Goal: Task Accomplishment & Management: Complete application form

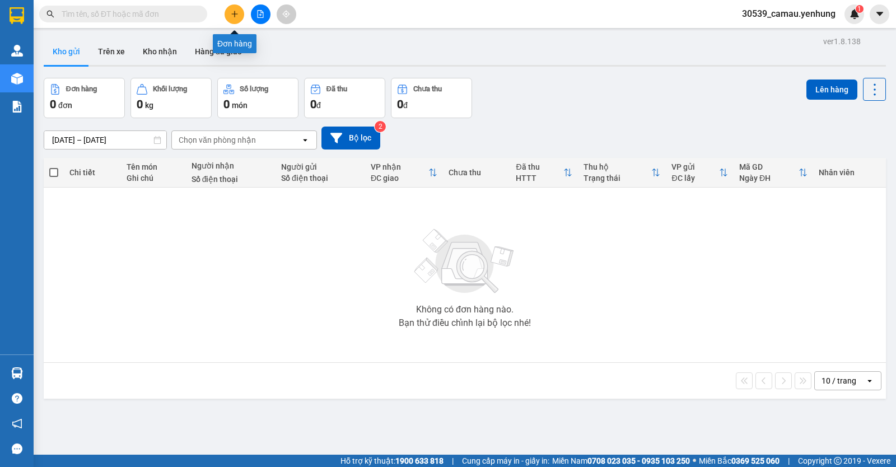
click at [234, 11] on icon "plus" at bounding box center [235, 14] width 8 height 8
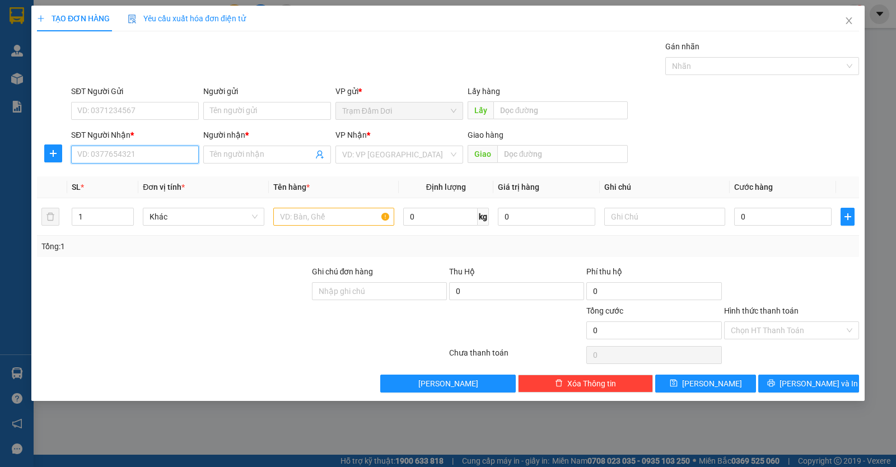
click at [125, 151] on input "SĐT Người Nhận *" at bounding box center [135, 155] width 128 height 18
click at [125, 175] on div "0899417688 - trang" at bounding box center [135, 177] width 114 height 12
type input "0899417688"
type input "trang"
type input "tam phước"
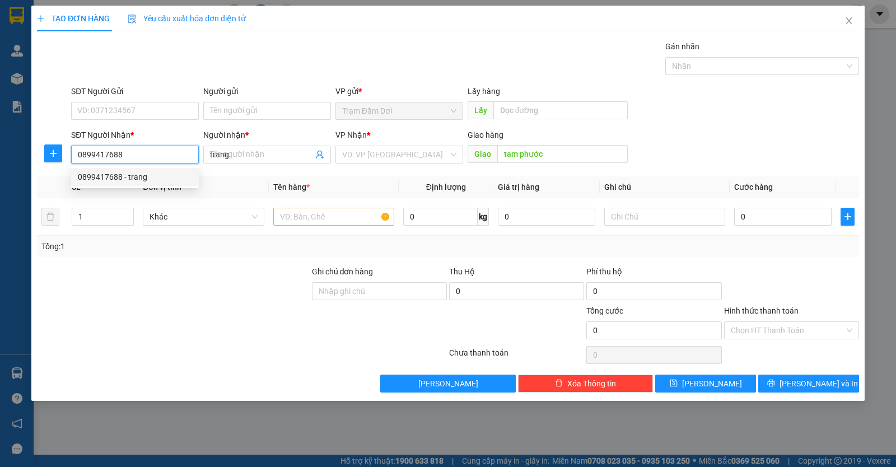
type input "120.000"
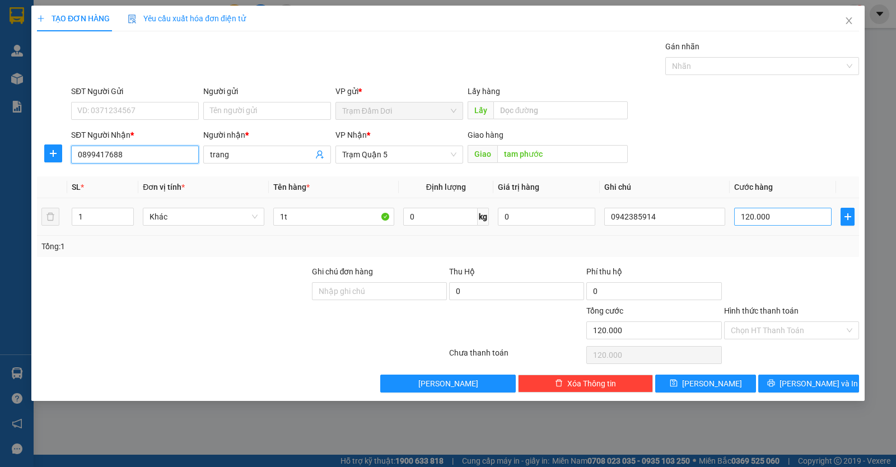
type input "0899417688"
click at [780, 222] on input "120.000" at bounding box center [782, 217] width 97 height 18
type input "0"
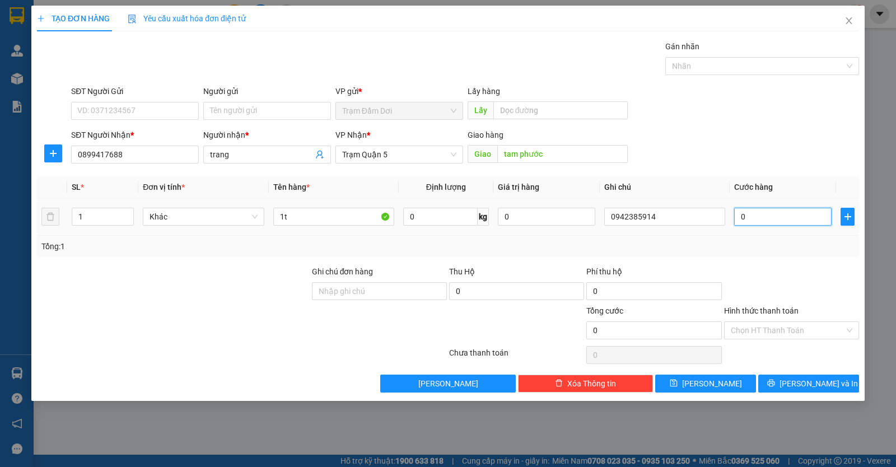
type input "1"
type input "01"
type input "13"
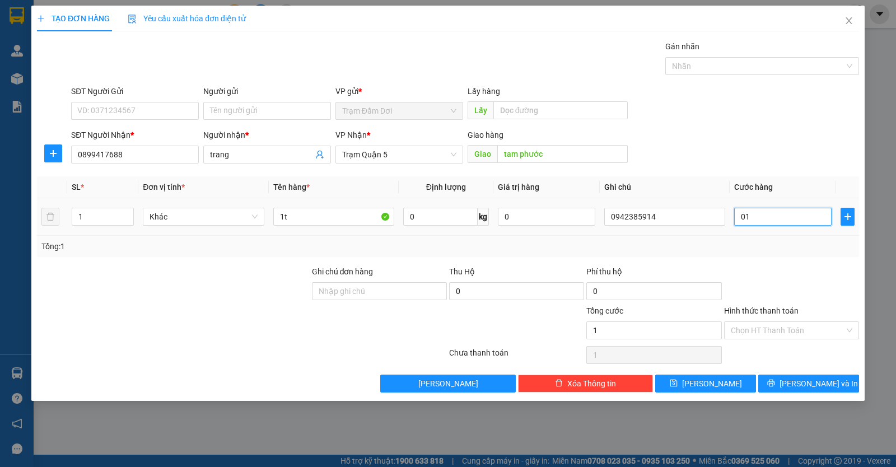
type input "013"
type input "130"
type input "0.130"
type input "130.000"
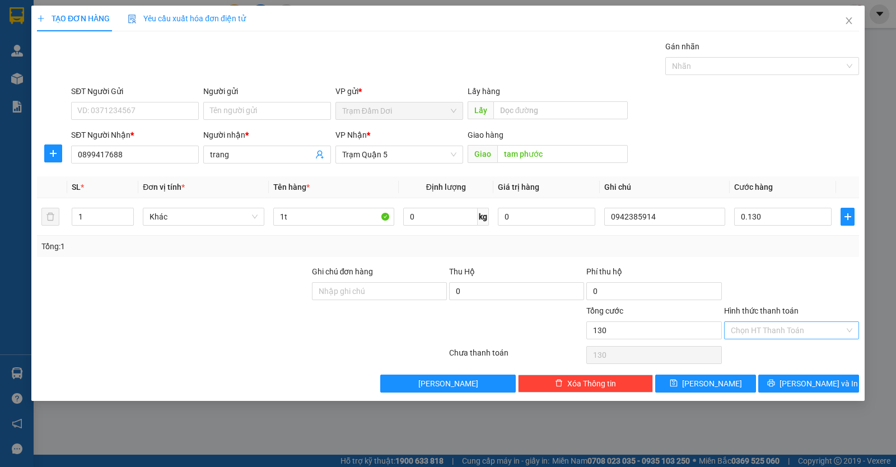
type input "130.000"
click at [774, 330] on input "Hình thức thanh toán" at bounding box center [788, 330] width 114 height 17
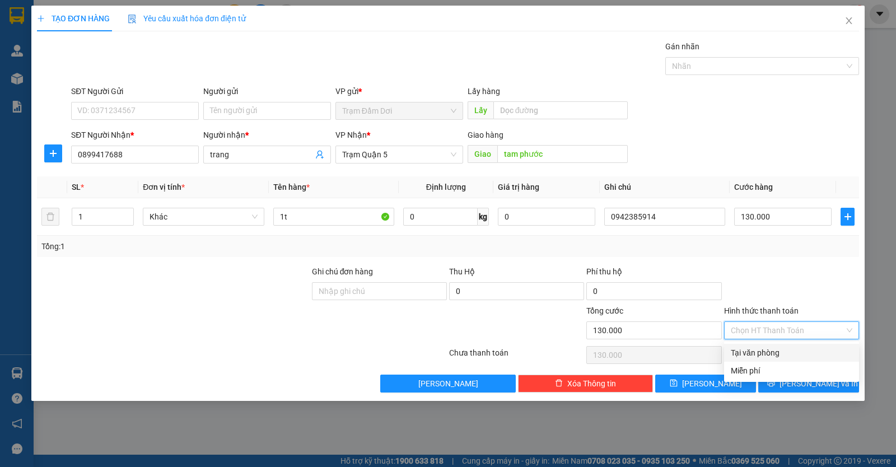
click at [763, 348] on div "Tại văn phòng" at bounding box center [792, 353] width 122 height 12
type input "0"
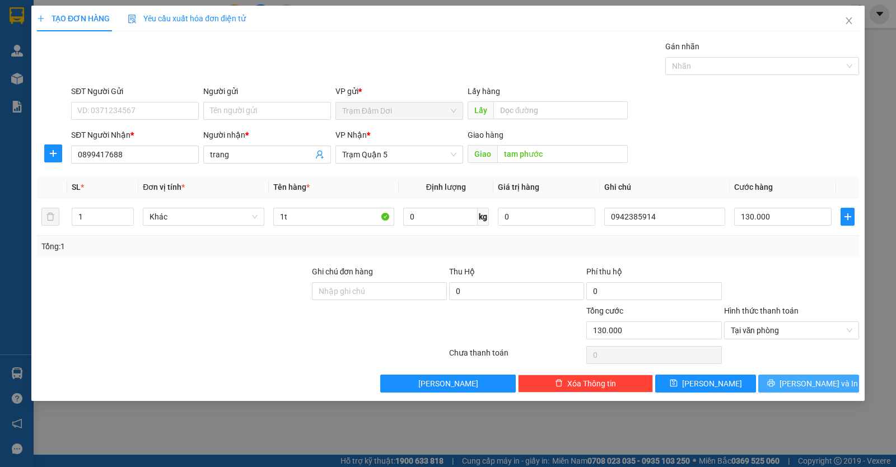
click at [775, 379] on button "[PERSON_NAME] và In" at bounding box center [808, 384] width 101 height 18
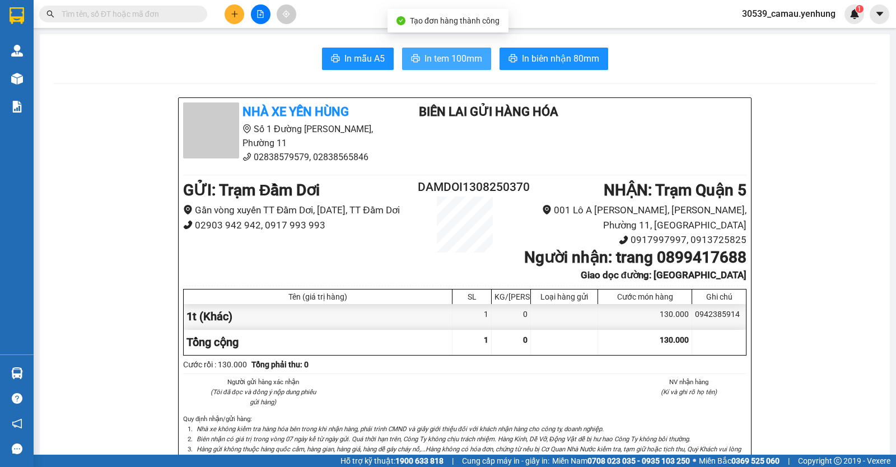
click at [469, 55] on span "In tem 100mm" at bounding box center [453, 59] width 58 height 14
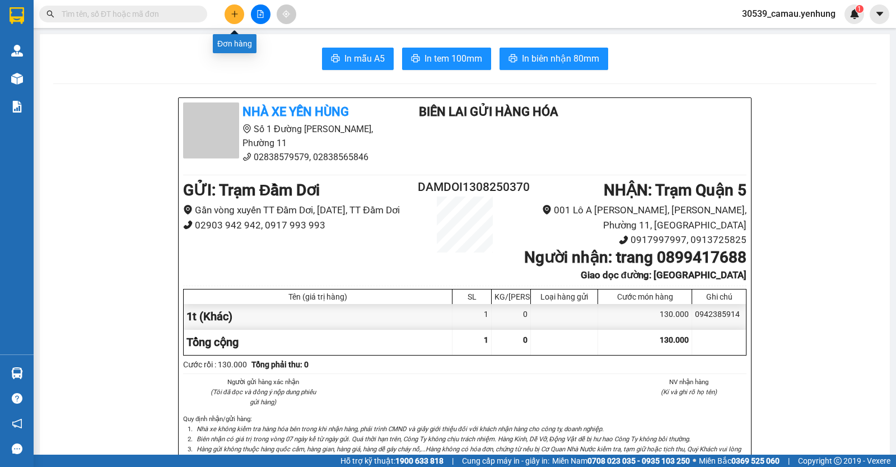
click at [235, 18] on button at bounding box center [235, 14] width 20 height 20
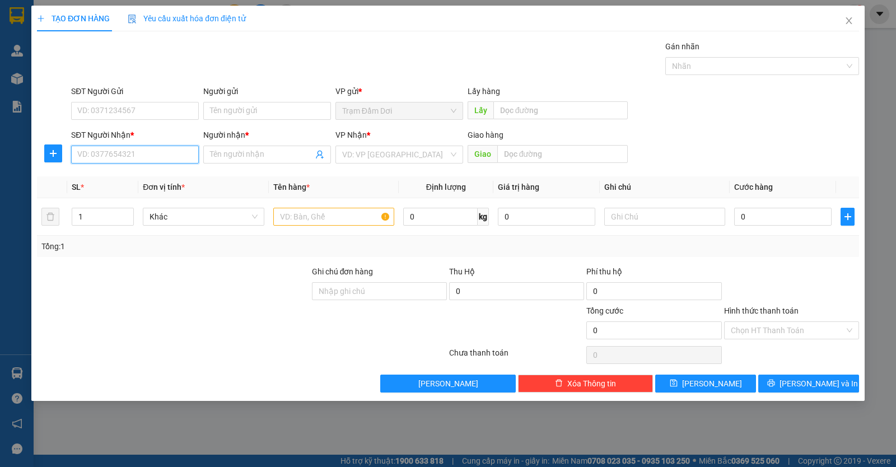
click at [167, 151] on input "SĐT Người Nhận *" at bounding box center [135, 155] width 128 height 18
click at [115, 178] on div "0945565757 - vinh" at bounding box center [135, 177] width 114 height 12
type input "0945565757"
type input "vinh"
type input "50.000"
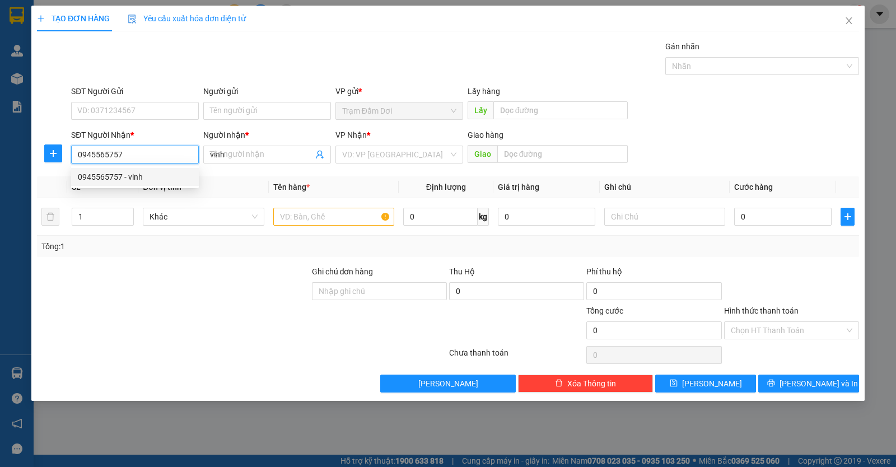
type input "50.000"
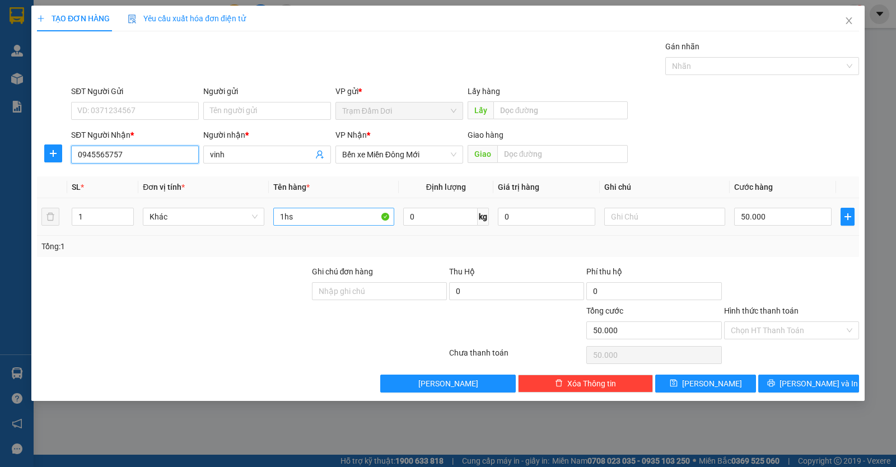
type input "0945565757"
click at [333, 219] on input "1hs" at bounding box center [333, 217] width 121 height 18
type input "1boc"
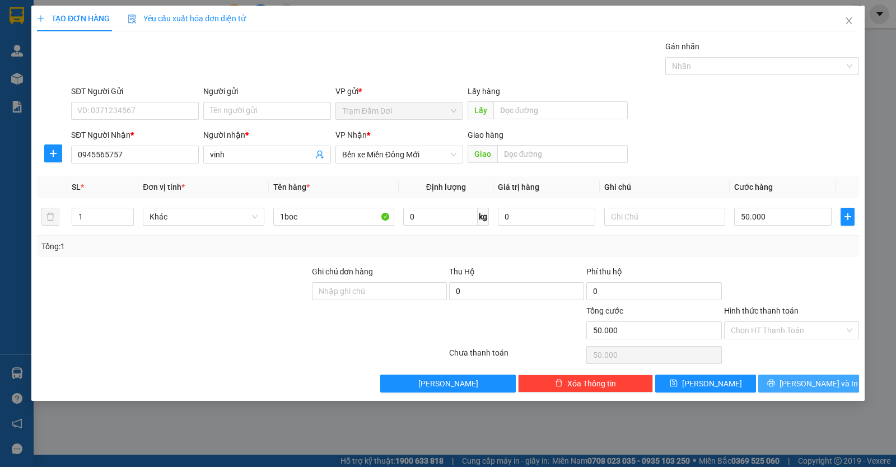
click at [815, 375] on button "[PERSON_NAME] và In" at bounding box center [808, 384] width 101 height 18
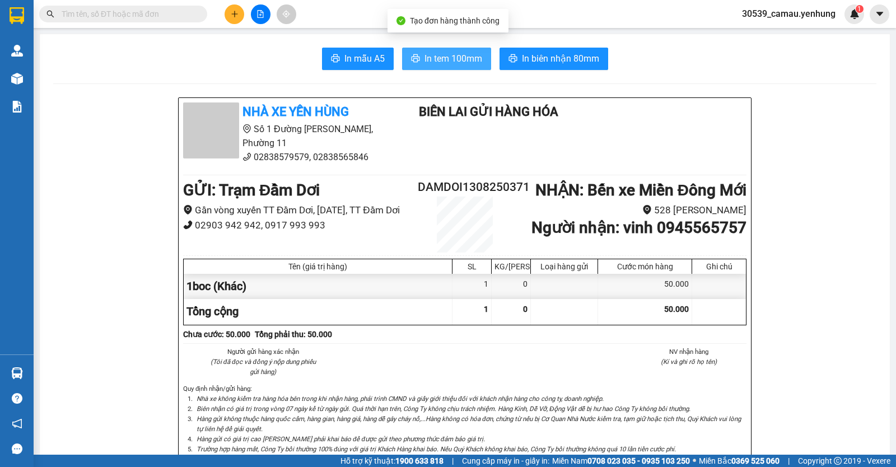
click at [435, 50] on button "In tem 100mm" at bounding box center [446, 59] width 89 height 22
click at [228, 16] on button at bounding box center [235, 14] width 20 height 20
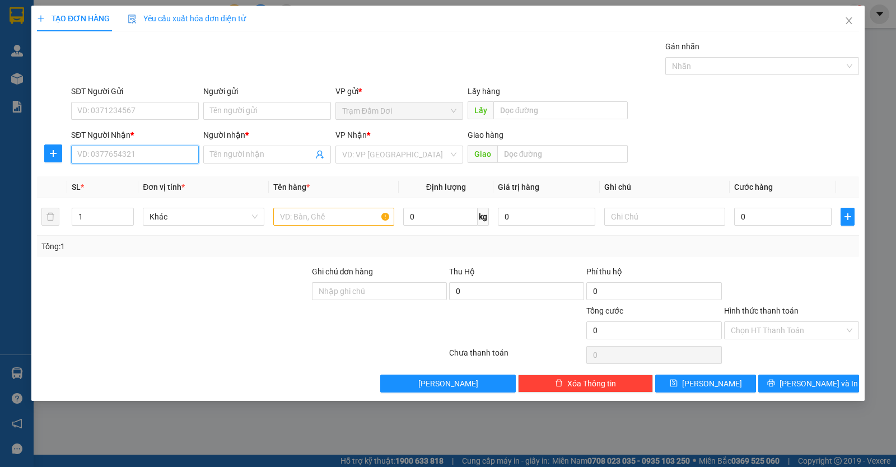
drag, startPoint x: 126, startPoint y: 156, endPoint x: 119, endPoint y: 165, distance: 11.1
click at [124, 157] on input "SĐT Người Nhận *" at bounding box center [135, 155] width 128 height 18
click at [124, 170] on div "0902489996 - bao" at bounding box center [135, 177] width 128 height 18
type input "0902489996"
type input "bao"
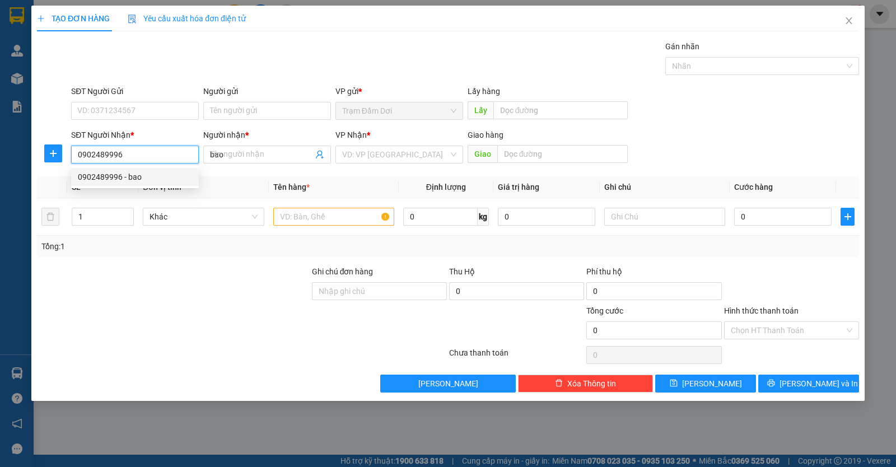
type input "50.000"
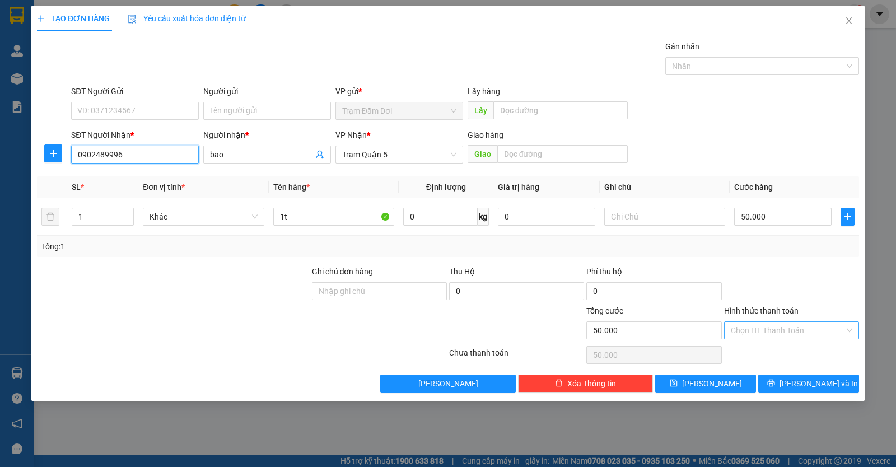
type input "0902489996"
click at [772, 330] on input "Hình thức thanh toán" at bounding box center [788, 330] width 114 height 17
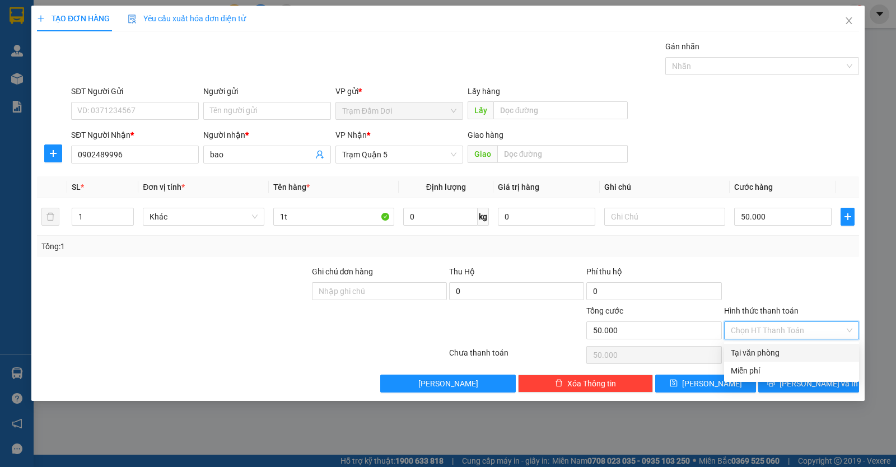
click at [752, 353] on div "Tại văn phòng" at bounding box center [792, 353] width 122 height 12
type input "0"
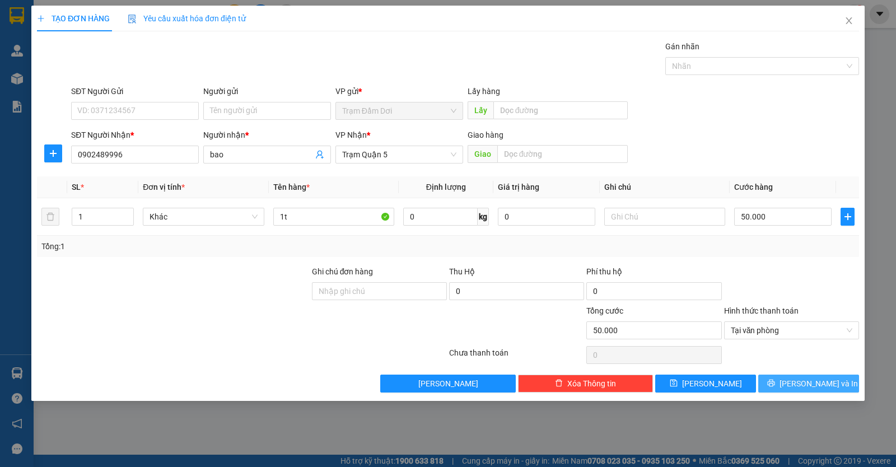
click at [773, 387] on button "[PERSON_NAME] và In" at bounding box center [808, 384] width 101 height 18
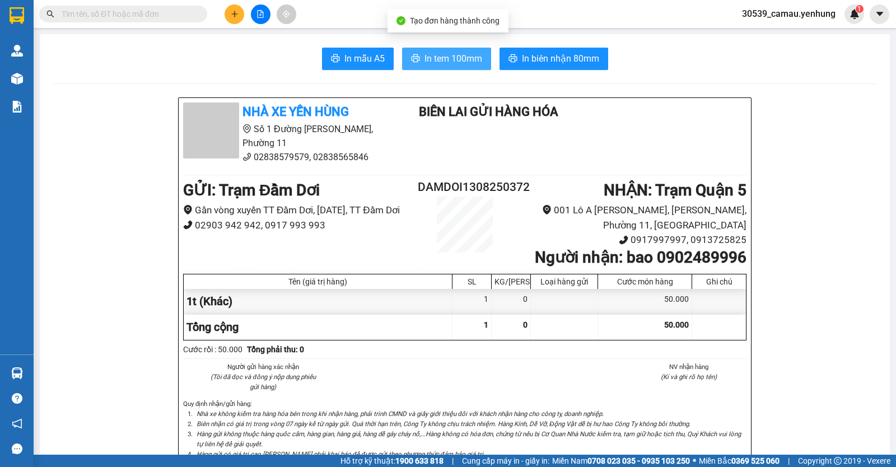
click at [424, 60] on span "In tem 100mm" at bounding box center [453, 59] width 58 height 14
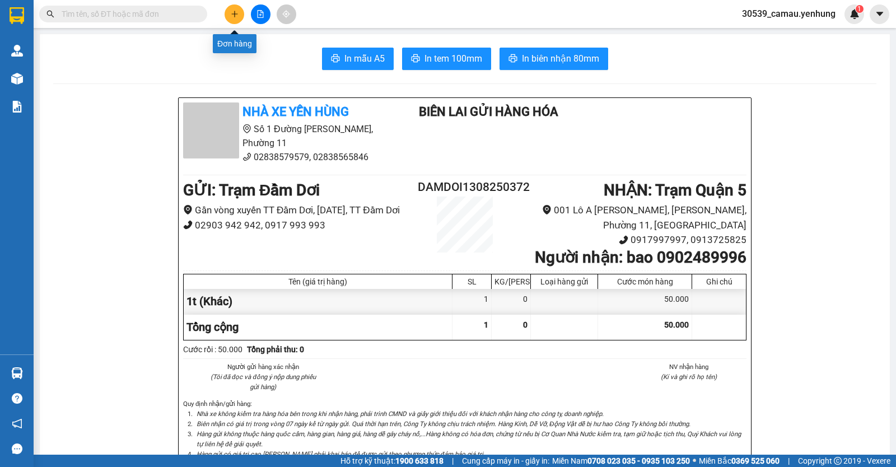
click at [234, 16] on icon "plus" at bounding box center [235, 14] width 8 height 8
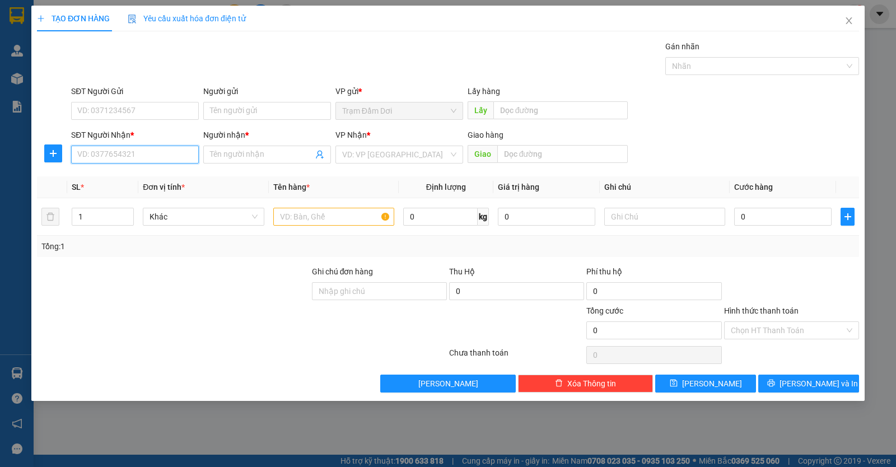
click at [131, 152] on input "SĐT Người Nhận *" at bounding box center [135, 155] width 128 height 18
click at [131, 181] on div "0913866737 - ut" at bounding box center [135, 177] width 114 height 12
type input "0913866737"
type input "ut"
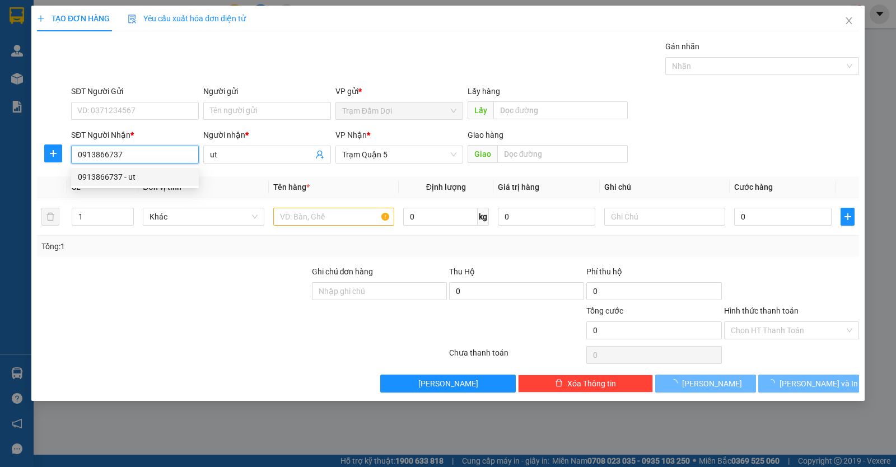
type input "30.000"
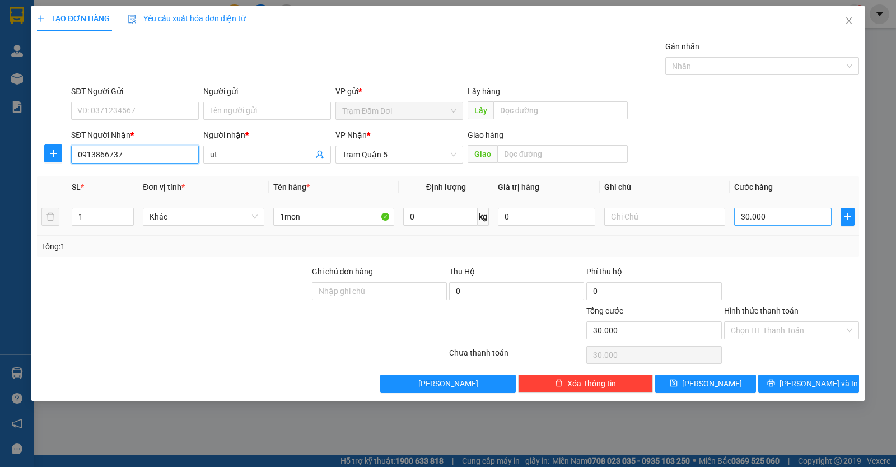
type input "0913866737"
click at [783, 208] on input "30.000" at bounding box center [782, 217] width 97 height 18
type input "0"
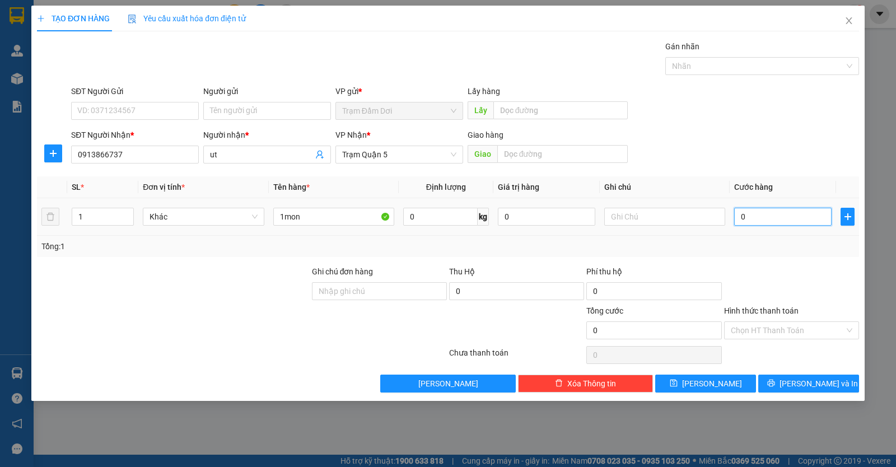
type input "5"
type input "05"
type input "50"
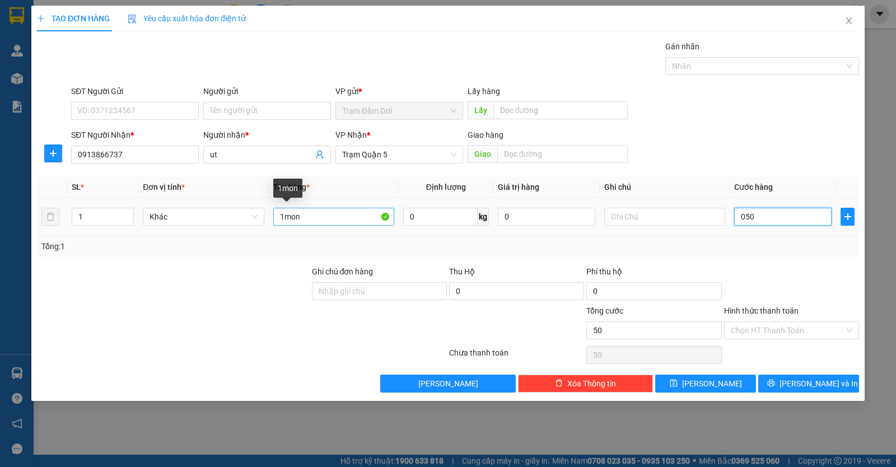
type input "050"
type input "50.000"
click at [331, 210] on input "1mon" at bounding box center [333, 217] width 121 height 18
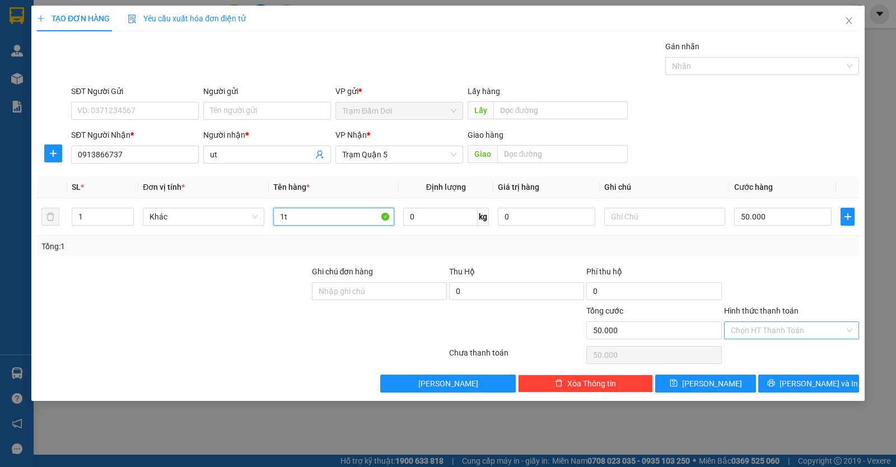
type input "1t"
click at [776, 331] on input "Hình thức thanh toán" at bounding box center [788, 330] width 114 height 17
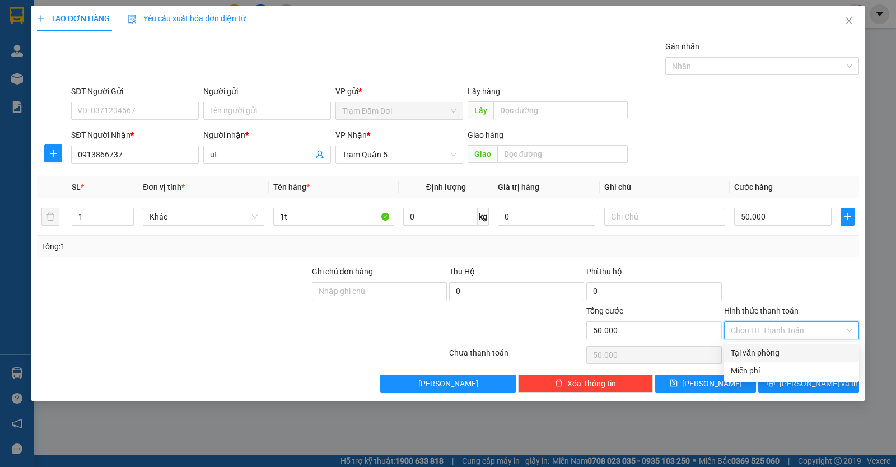
click at [770, 349] on div "Tại văn phòng" at bounding box center [792, 353] width 122 height 12
type input "0"
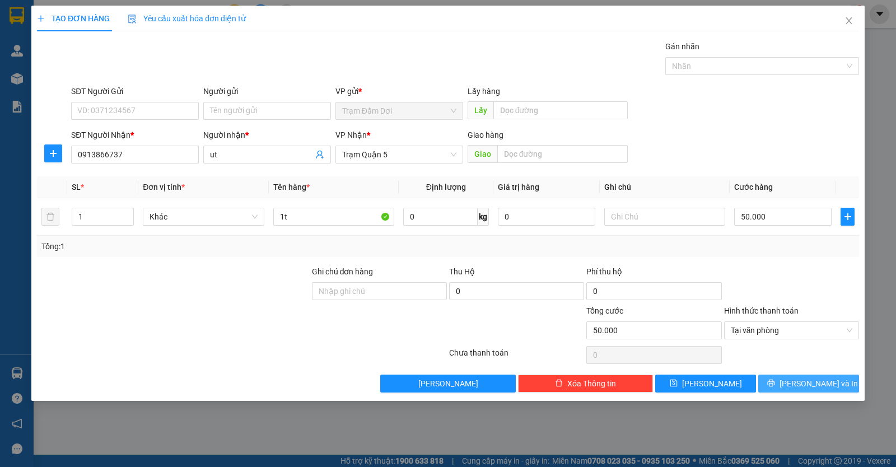
click at [778, 385] on button "[PERSON_NAME] và In" at bounding box center [808, 384] width 101 height 18
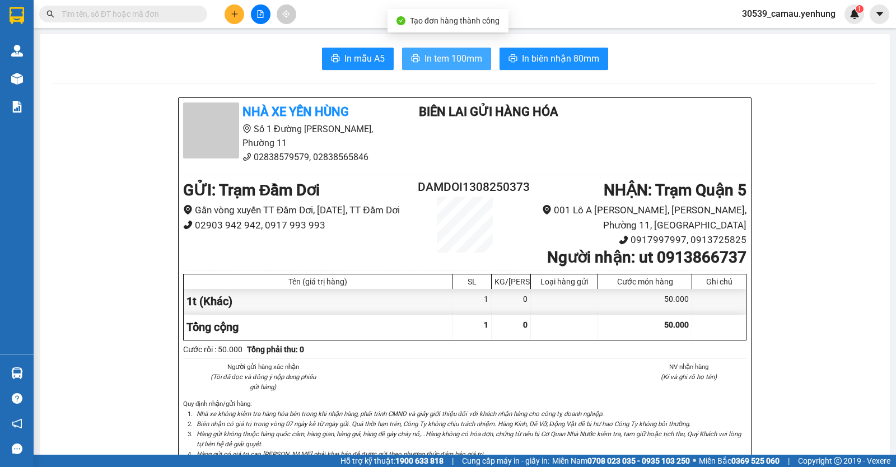
click at [432, 68] on button "In tem 100mm" at bounding box center [446, 59] width 89 height 22
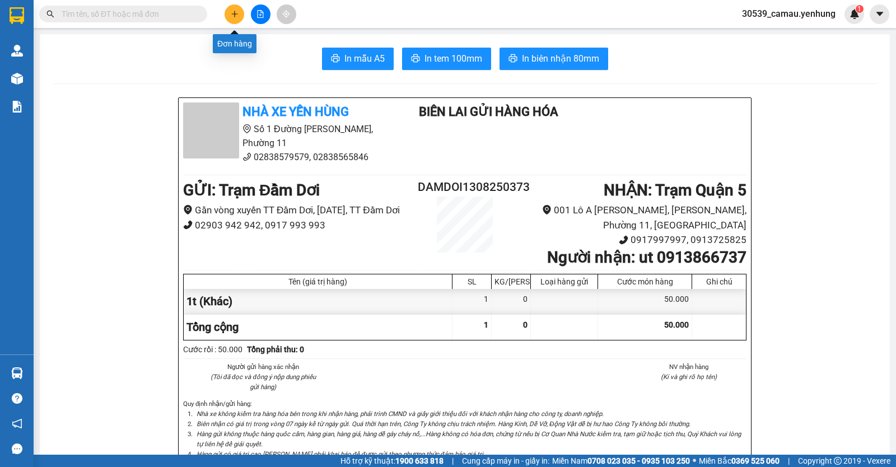
click at [235, 17] on icon "plus" at bounding box center [235, 14] width 8 height 8
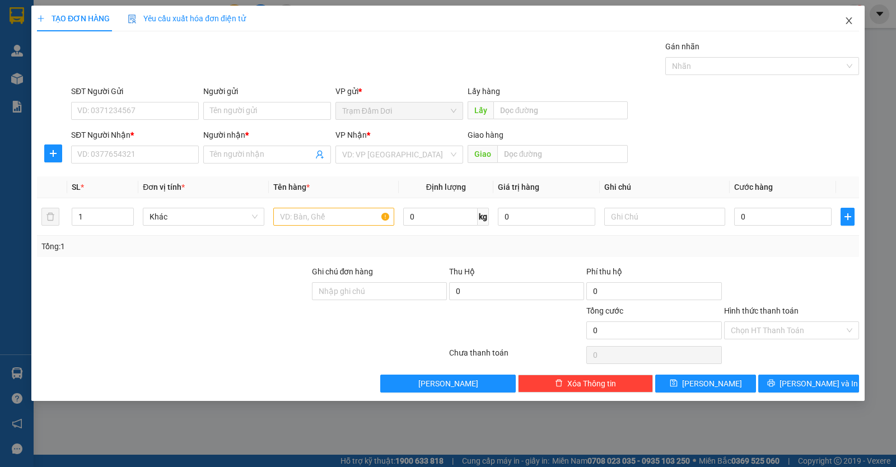
click at [853, 24] on icon "close" at bounding box center [848, 20] width 9 height 9
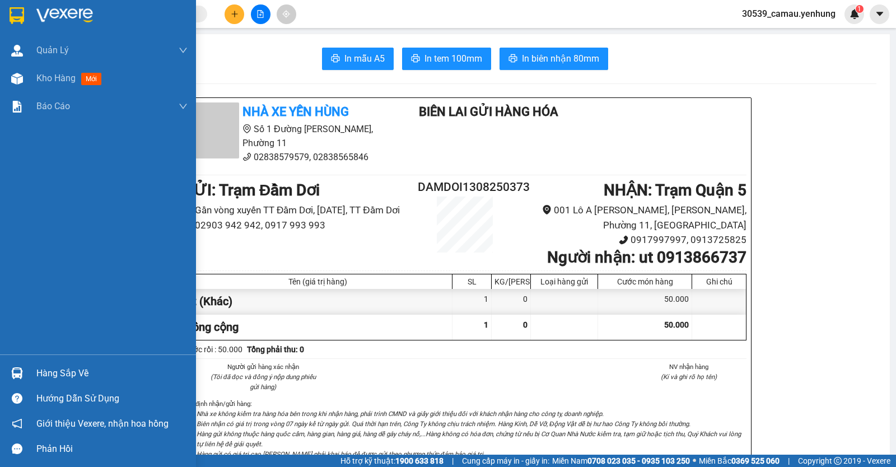
click at [66, 372] on div "Hàng sắp về" at bounding box center [111, 373] width 151 height 17
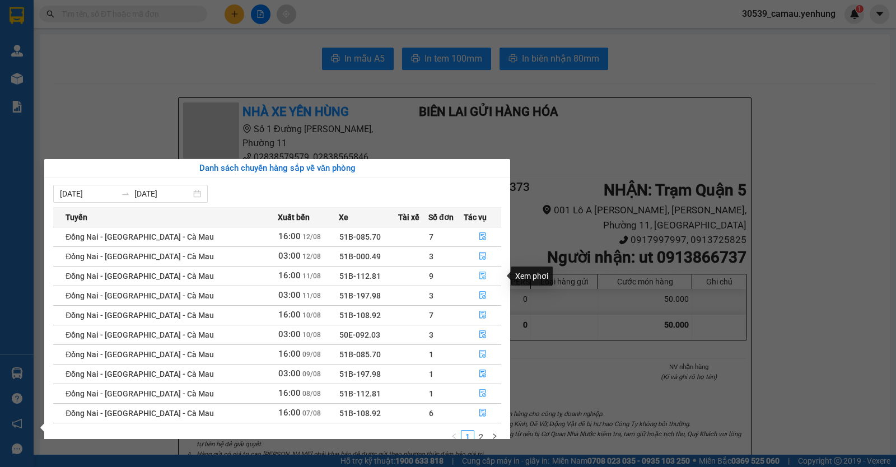
click at [471, 276] on button "button" at bounding box center [482, 276] width 36 height 18
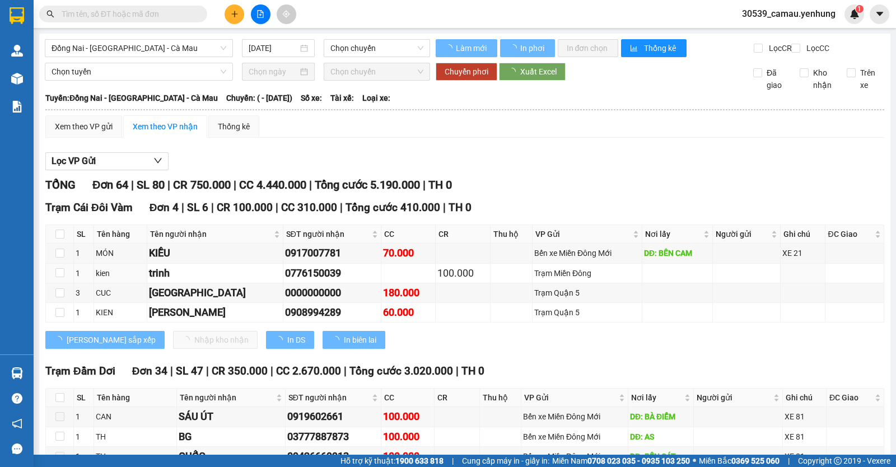
type input "[DATE]"
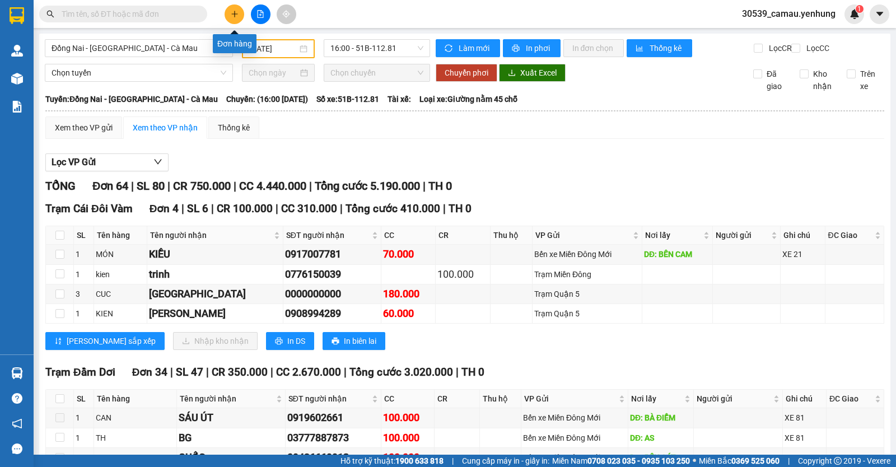
click at [237, 16] on icon "plus" at bounding box center [235, 14] width 8 height 8
